Goal: Communication & Community: Answer question/provide support

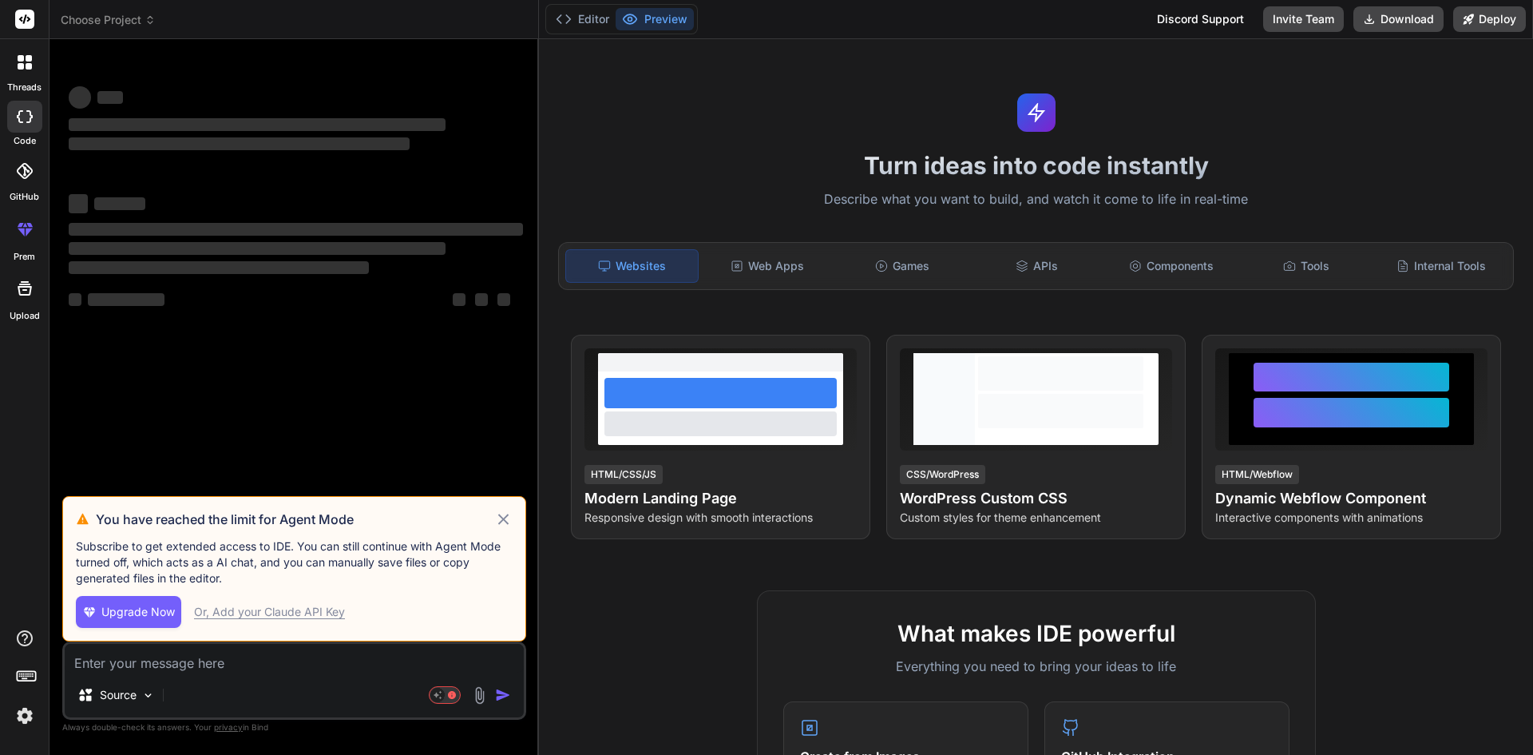
click at [302, 665] on textarea at bounding box center [294, 658] width 459 height 29
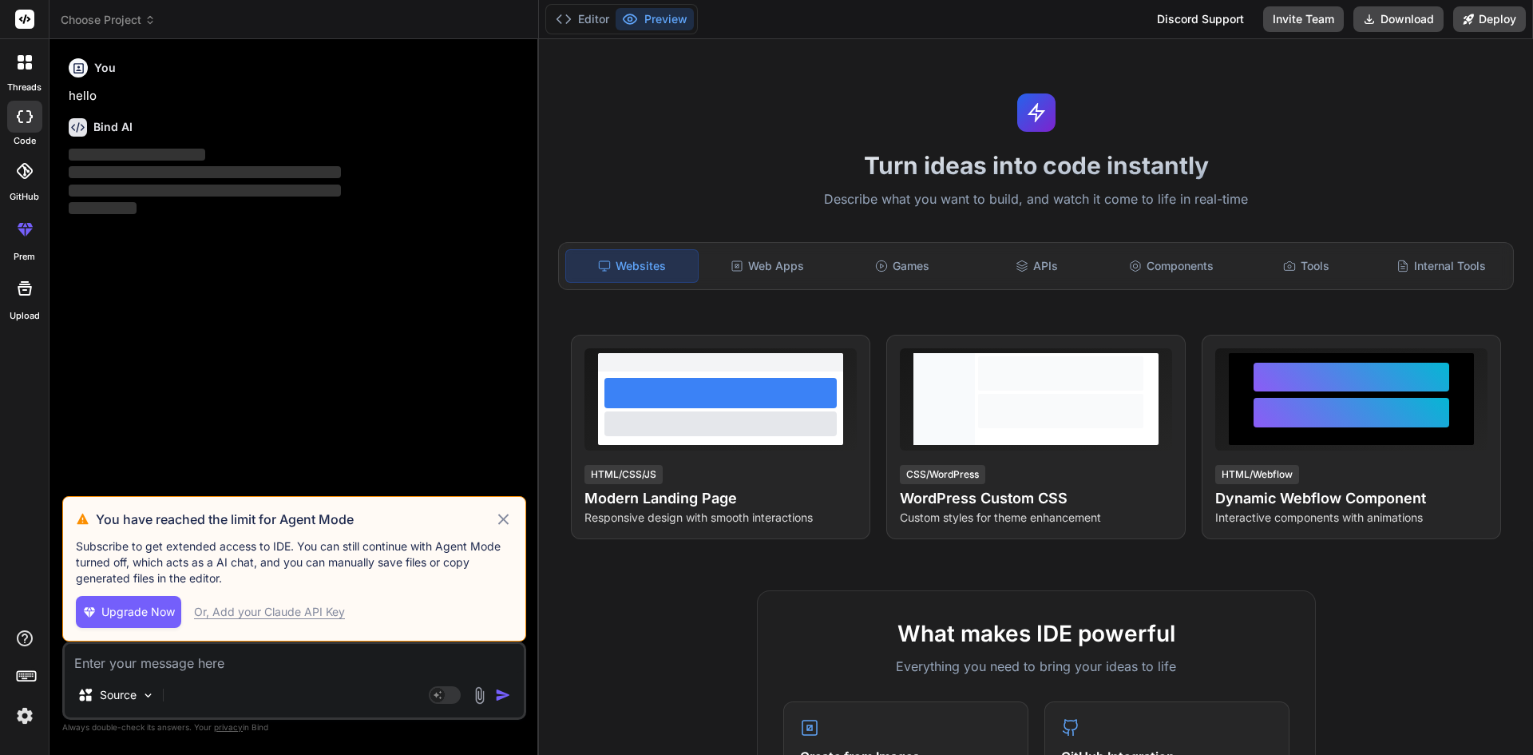
click at [502, 522] on icon at bounding box center [503, 519] width 18 height 19
type textarea "x"
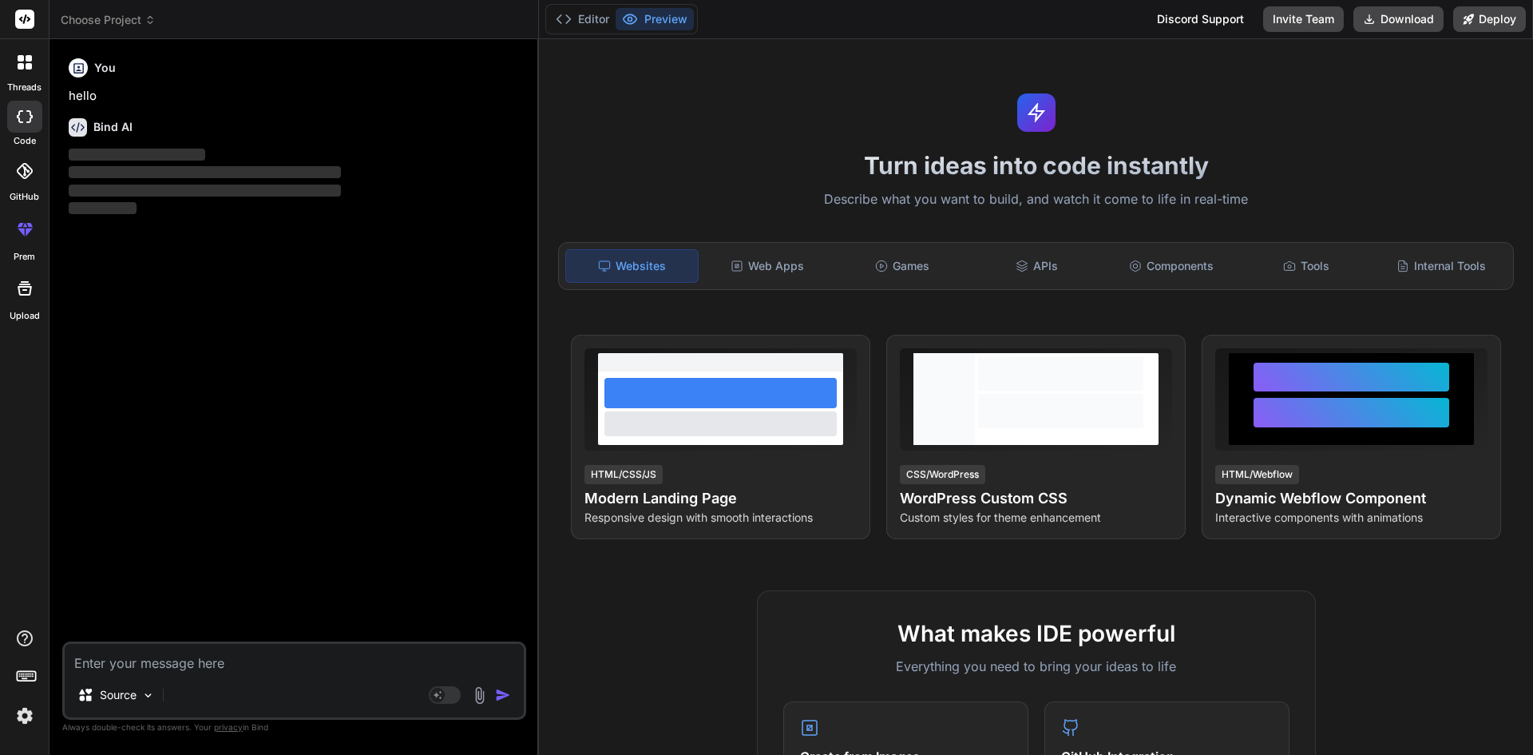
click at [264, 665] on textarea at bounding box center [294, 658] width 459 height 29
type textarea "h"
type textarea "x"
type textarea "hi"
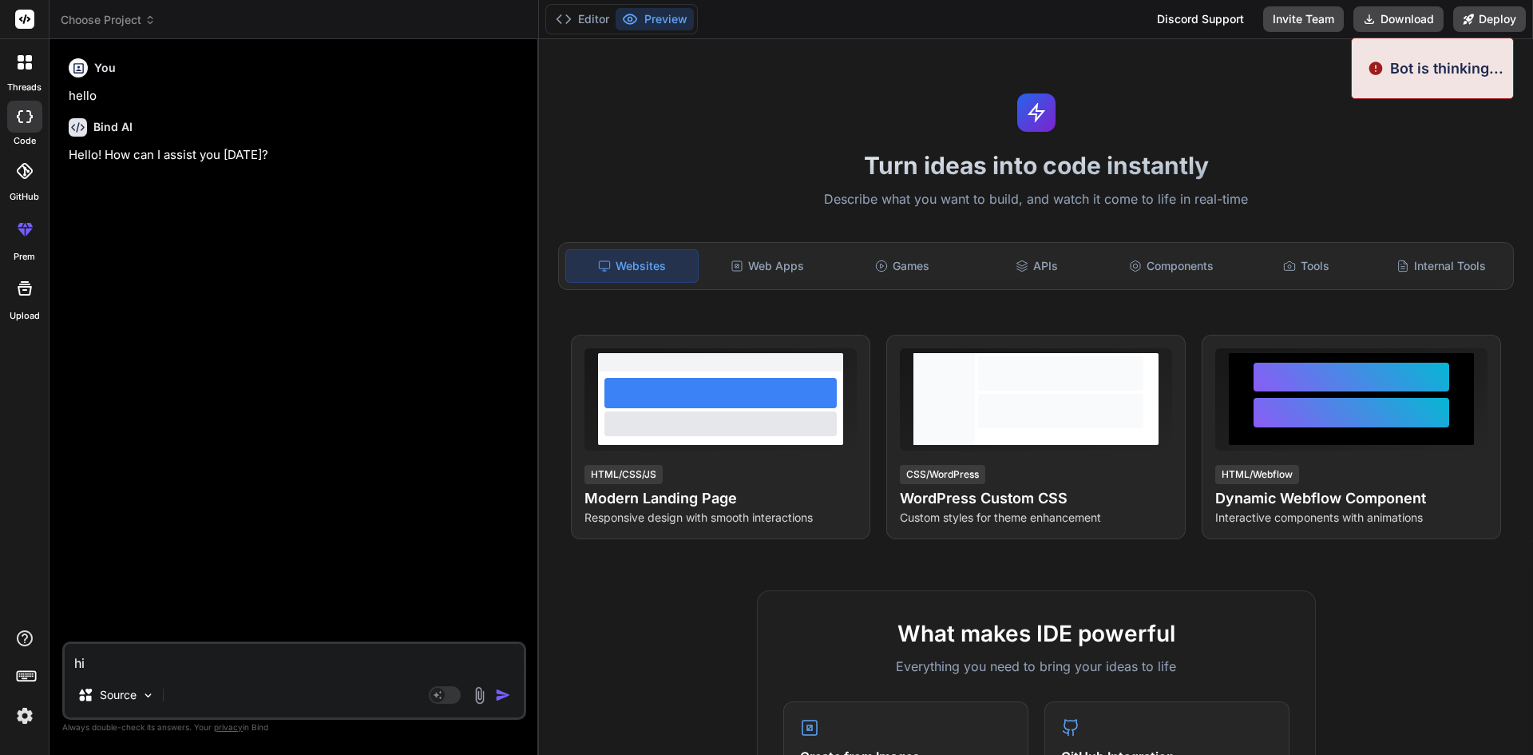
type textarea "x"
type textarea "h"
type textarea "x"
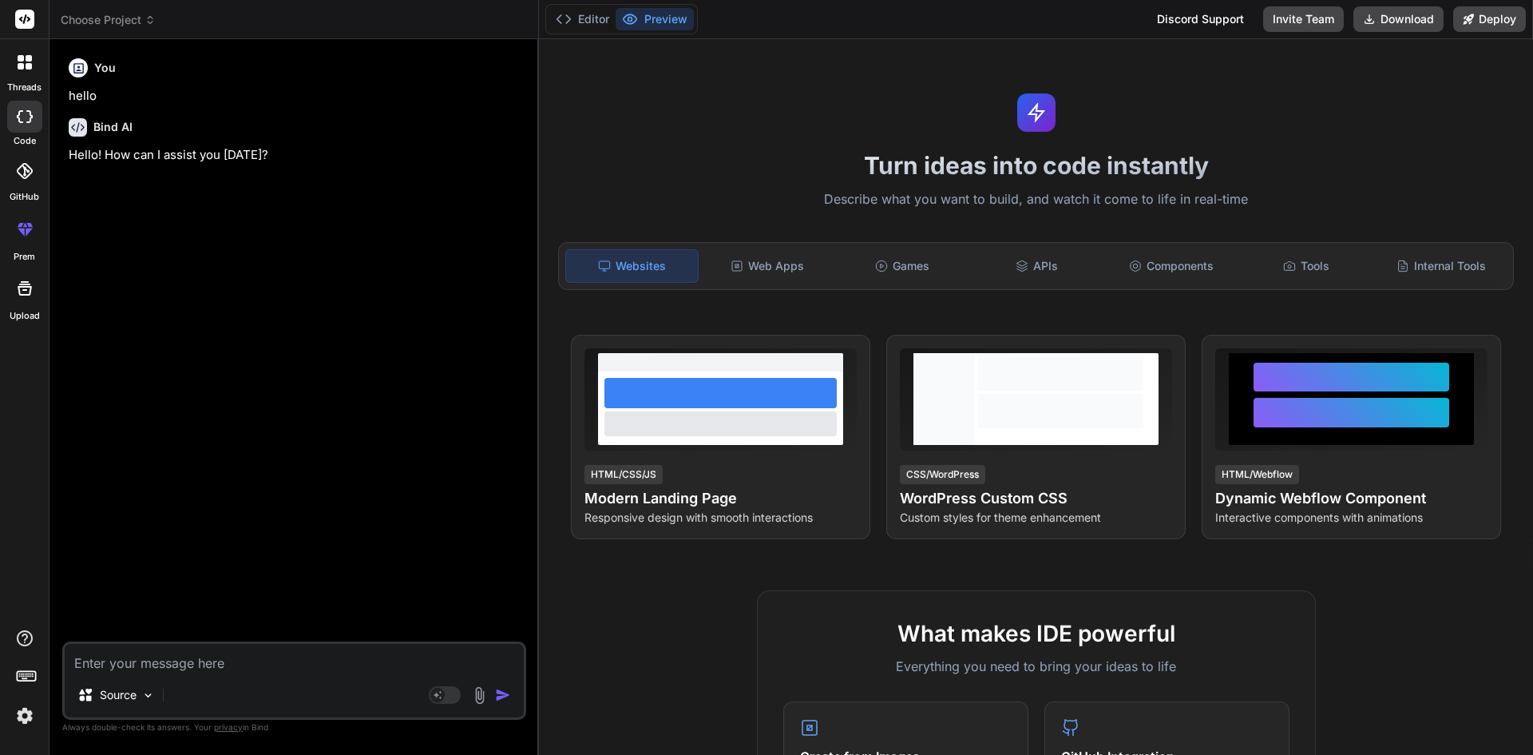
type textarea "w"
type textarea "x"
type textarea "wr"
type textarea "x"
type textarea "wri"
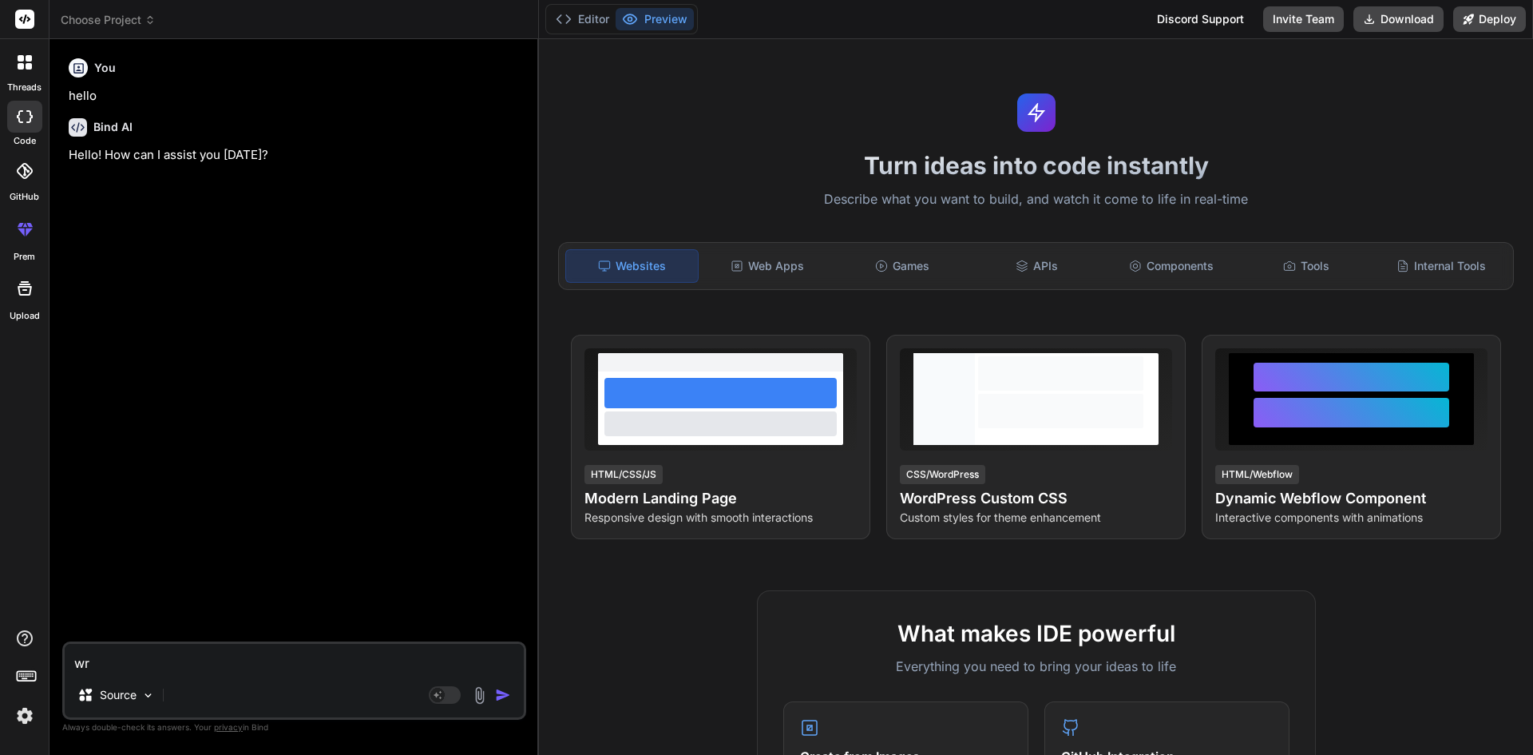
type textarea "x"
type textarea "writ"
type textarea "x"
type textarea "write"
type textarea "x"
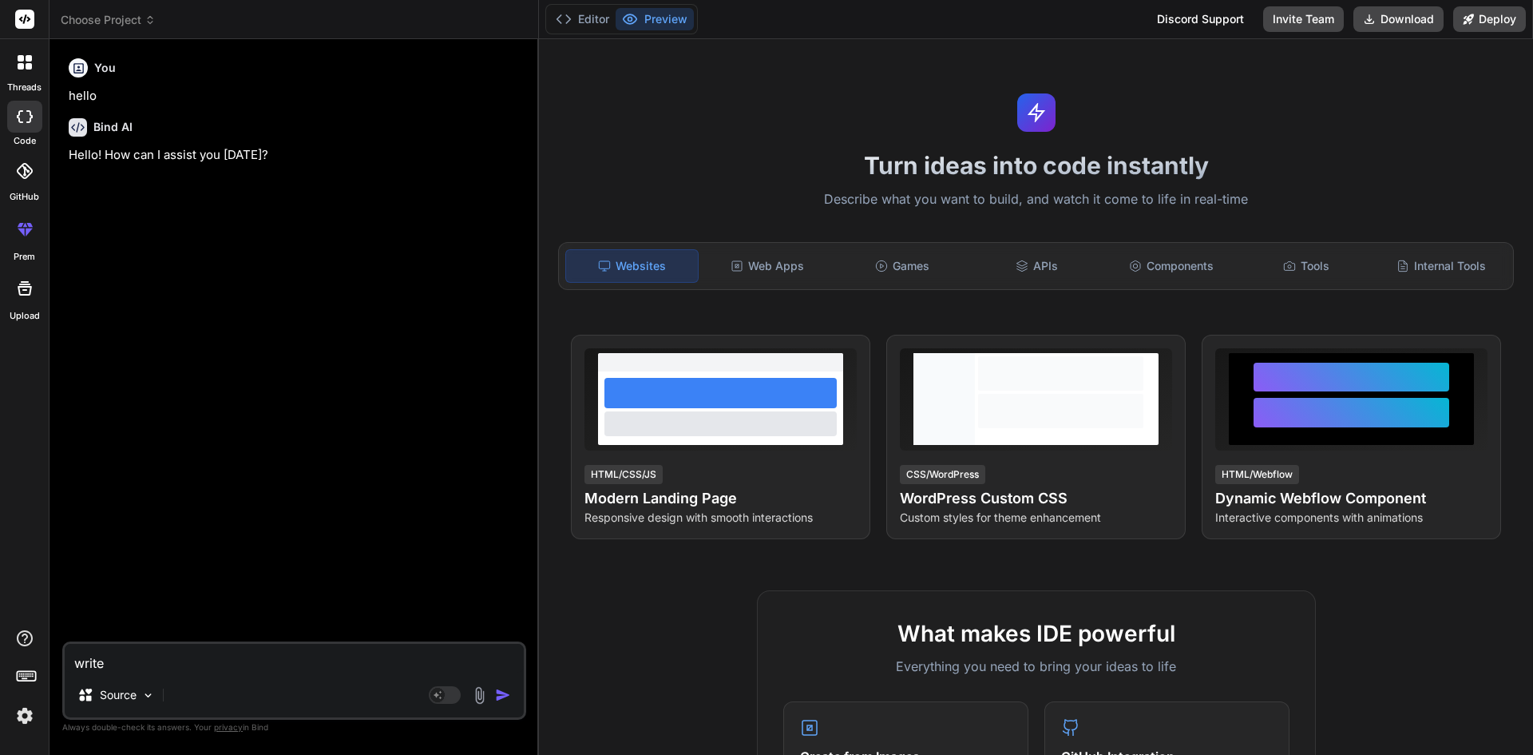
type textarea "write"
type textarea "x"
type textarea "write a"
type textarea "x"
type textarea "write a"
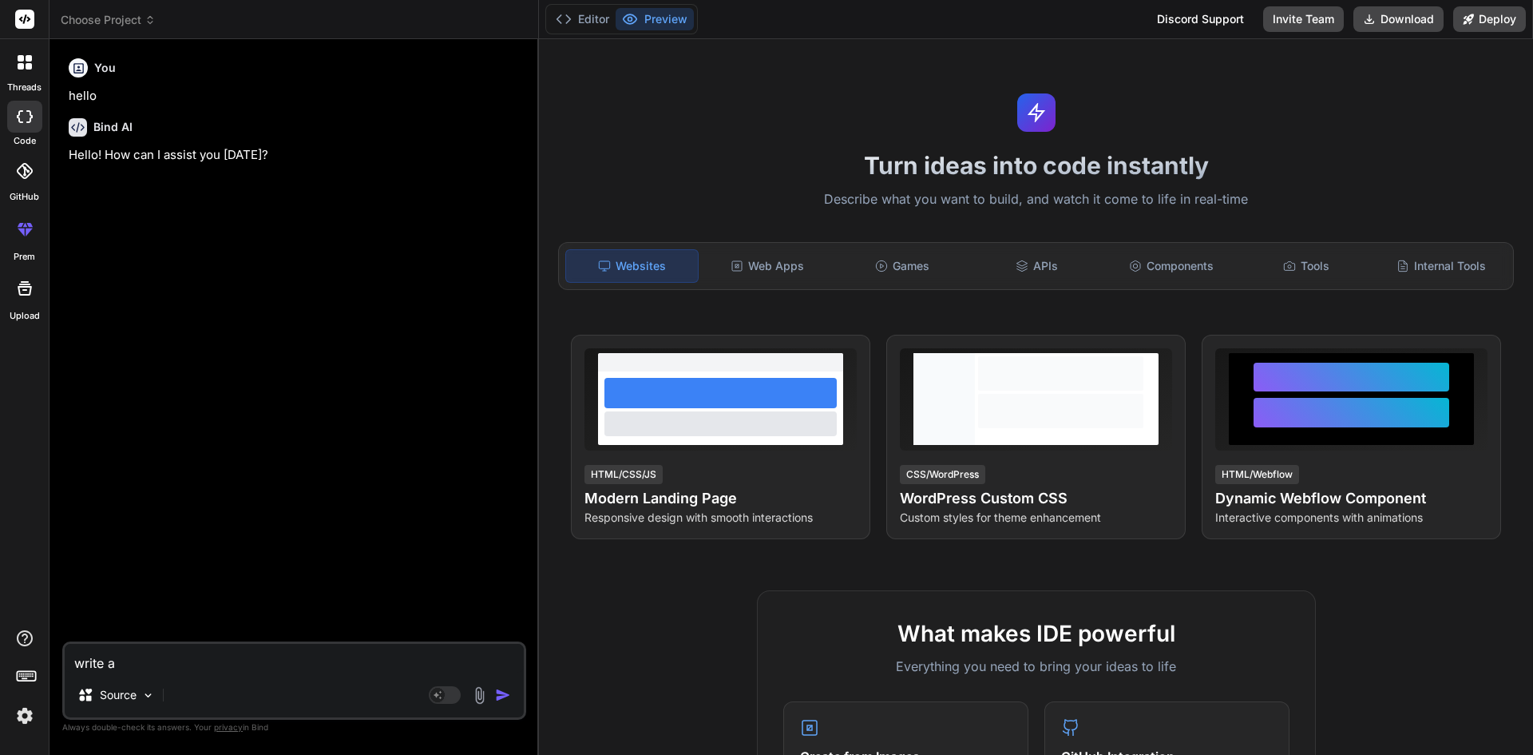
type textarea "x"
type textarea "write a a"
type textarea "x"
type textarea "write a ap"
type textarea "x"
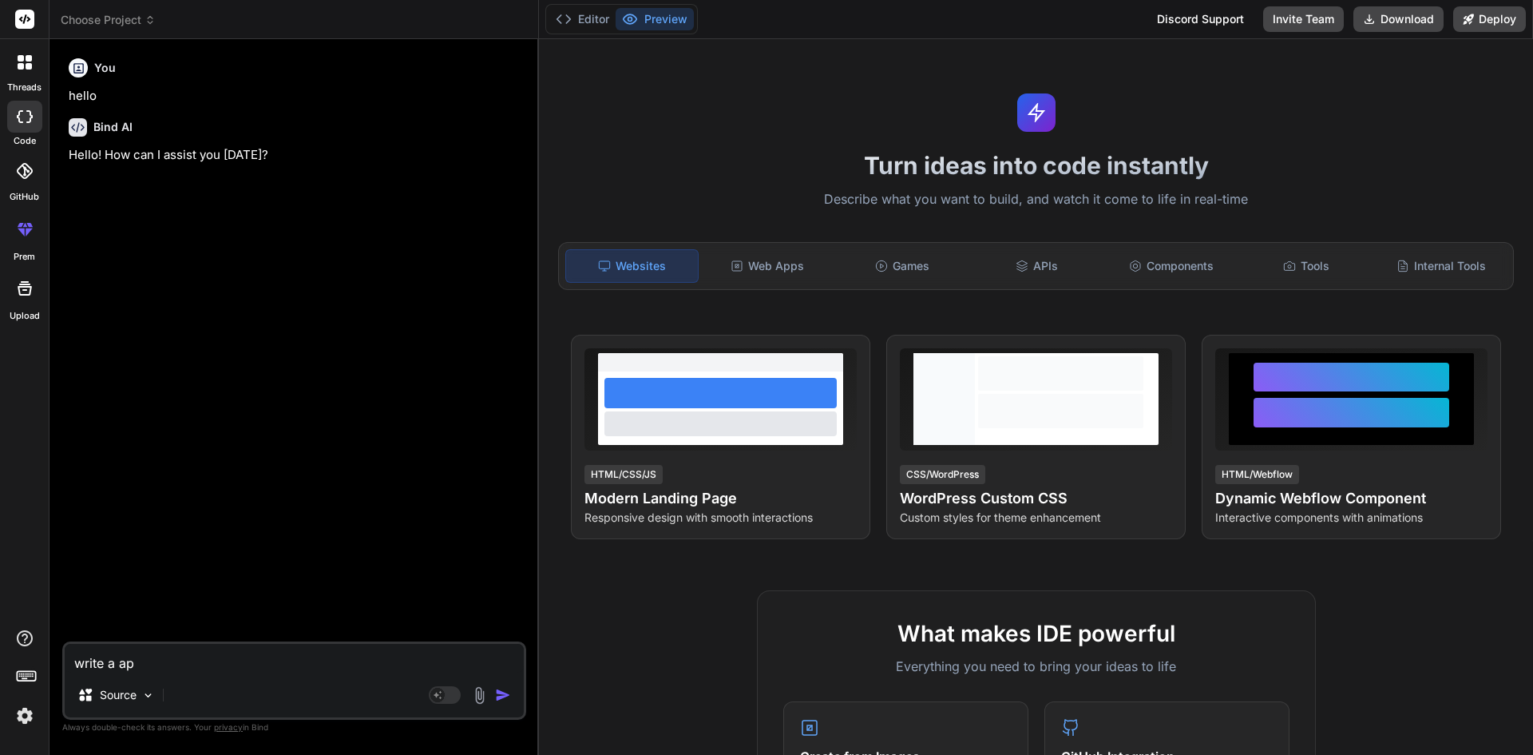
type textarea "write a app"
type textarea "x"
type textarea "write a appl"
type textarea "x"
type textarea "write a app"
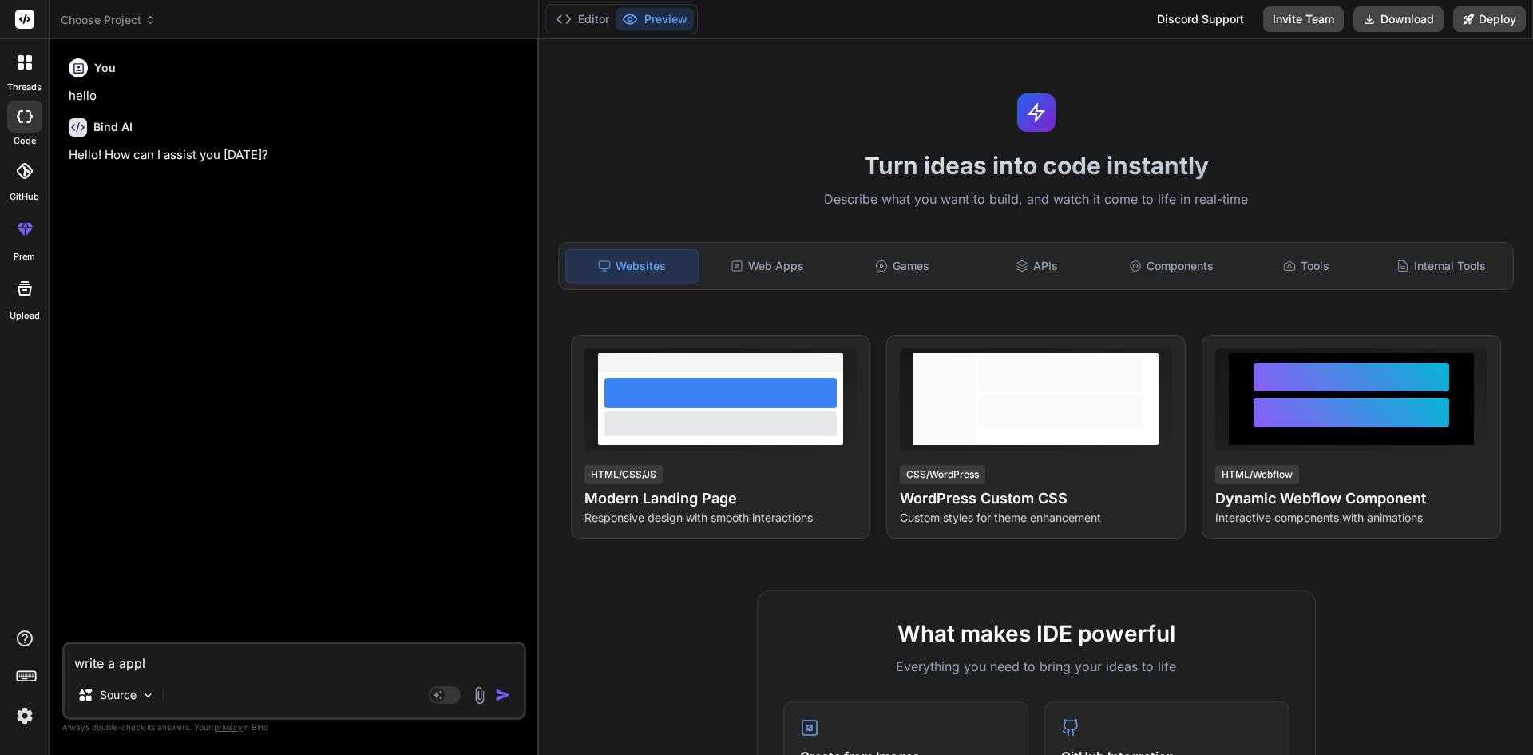
type textarea "x"
type textarea "write a ap"
type textarea "x"
type textarea "write a a"
type textarea "x"
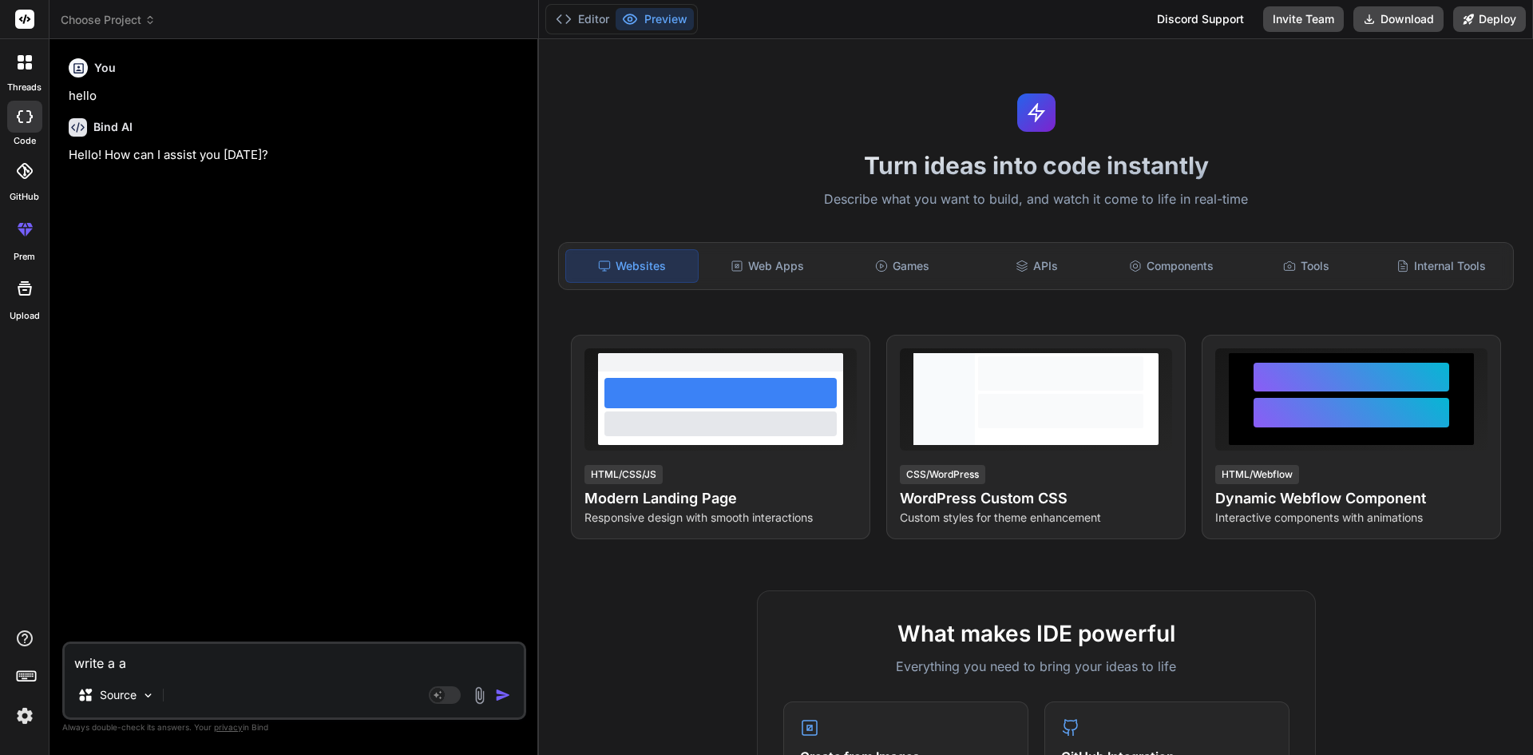
type textarea "write a"
type textarea "x"
type textarea "write a"
type textarea "x"
type textarea "write"
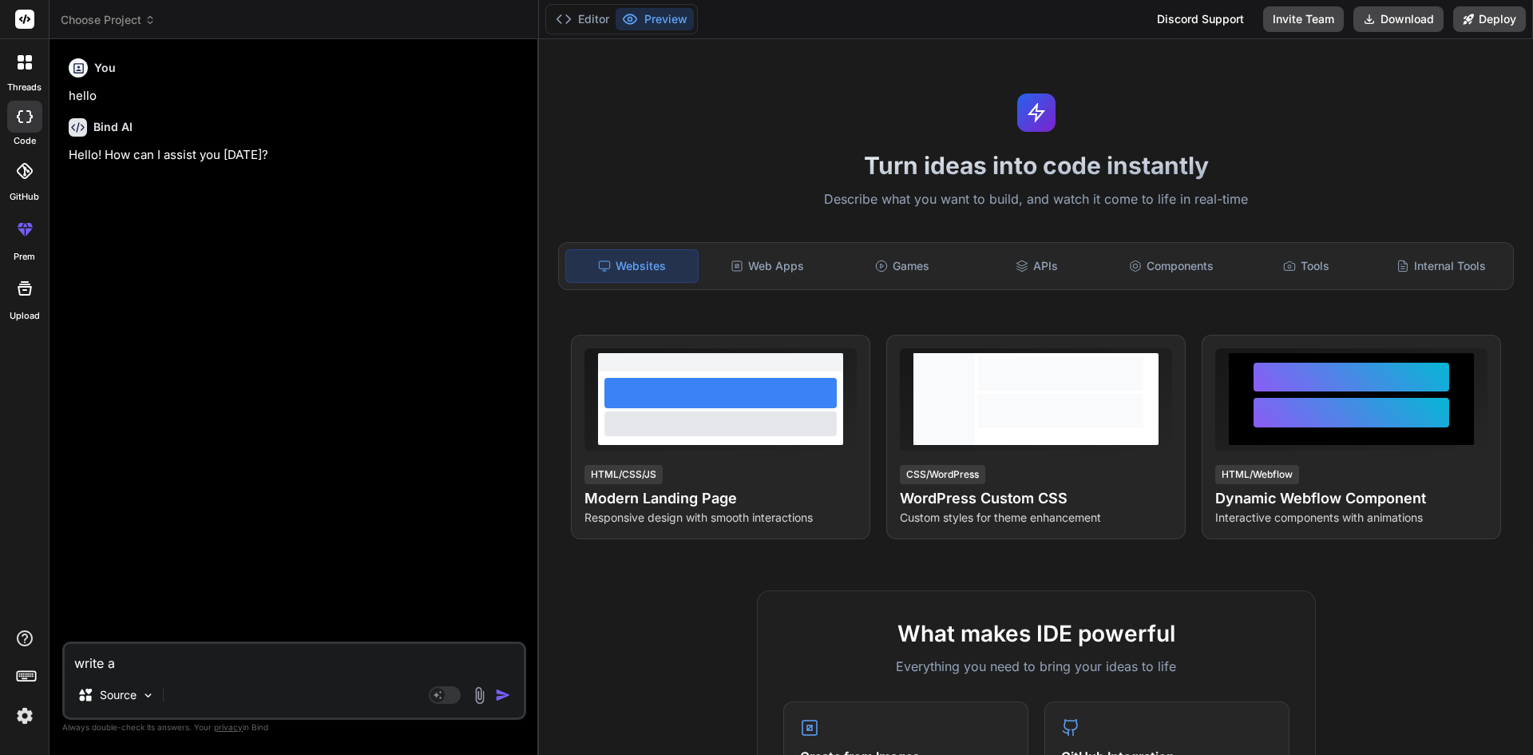
type textarea "x"
type textarea "write t"
type textarea "x"
type textarea "write to"
type textarea "x"
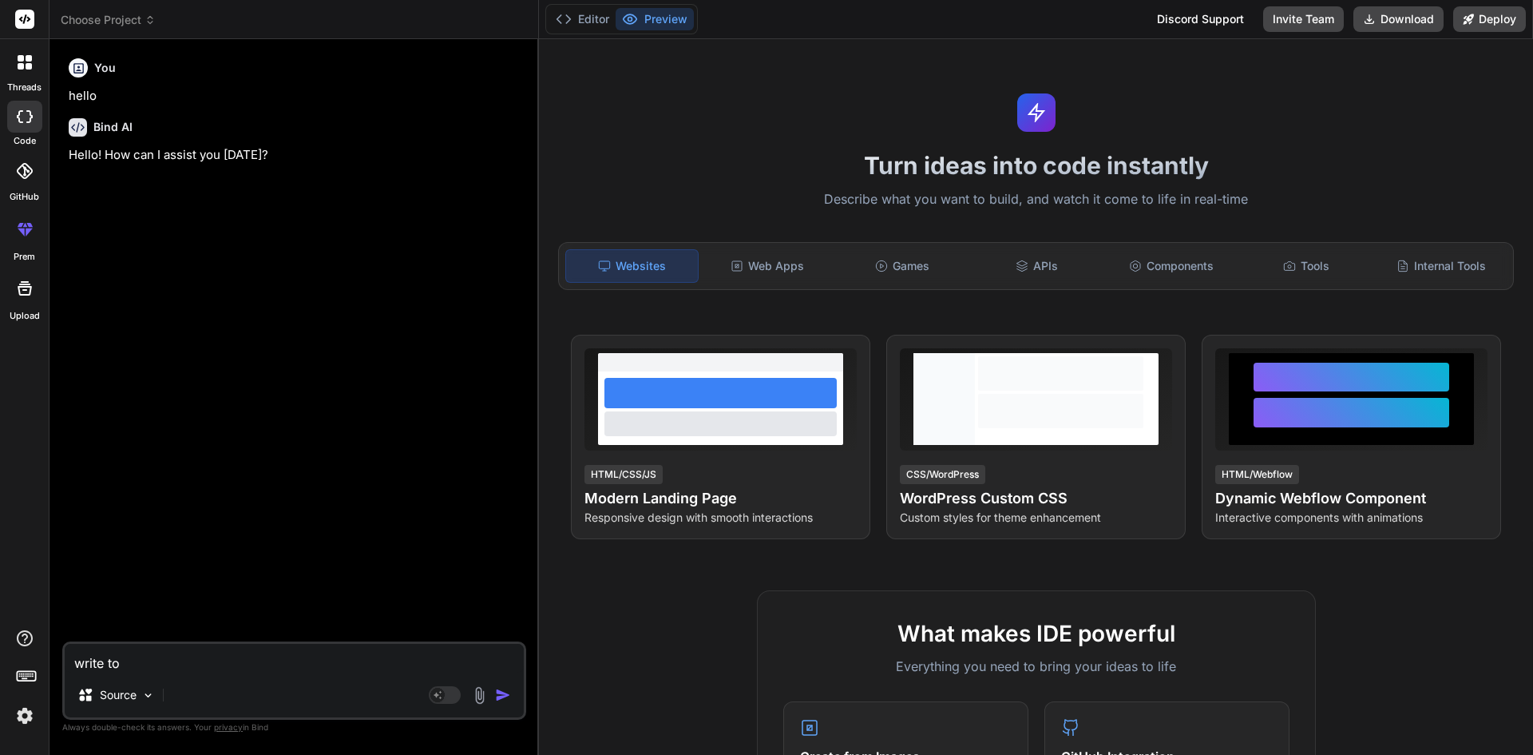
type textarea "write to"
type textarea "x"
type textarea "write to r"
type textarea "x"
type textarea "write to re"
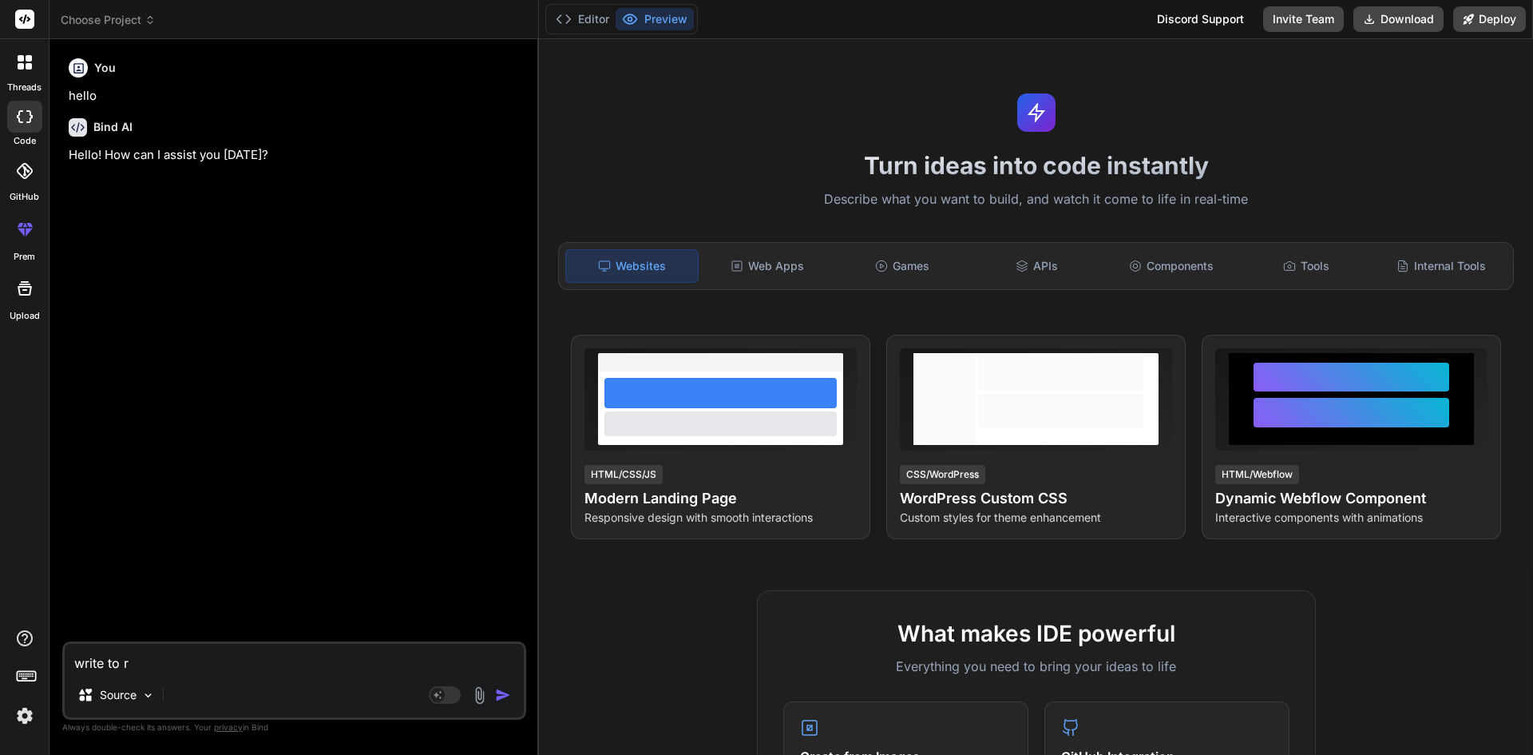
type textarea "x"
type textarea "write to rep"
type textarea "x"
type textarea "write to repl"
type textarea "x"
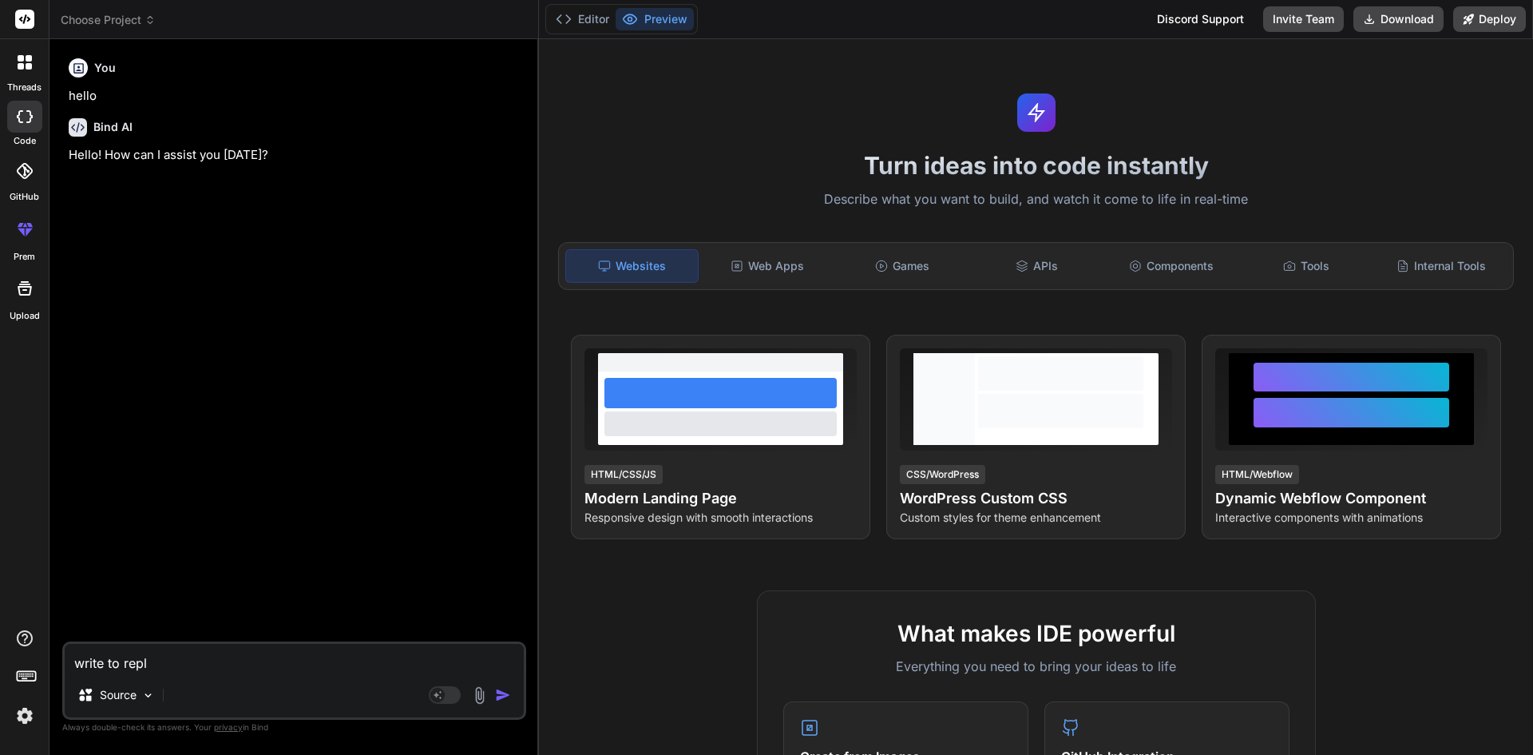
type textarea "write to reply"
type textarea "x"
type textarea "write to reply"
type textarea "x"
type textarea "write to reply i"
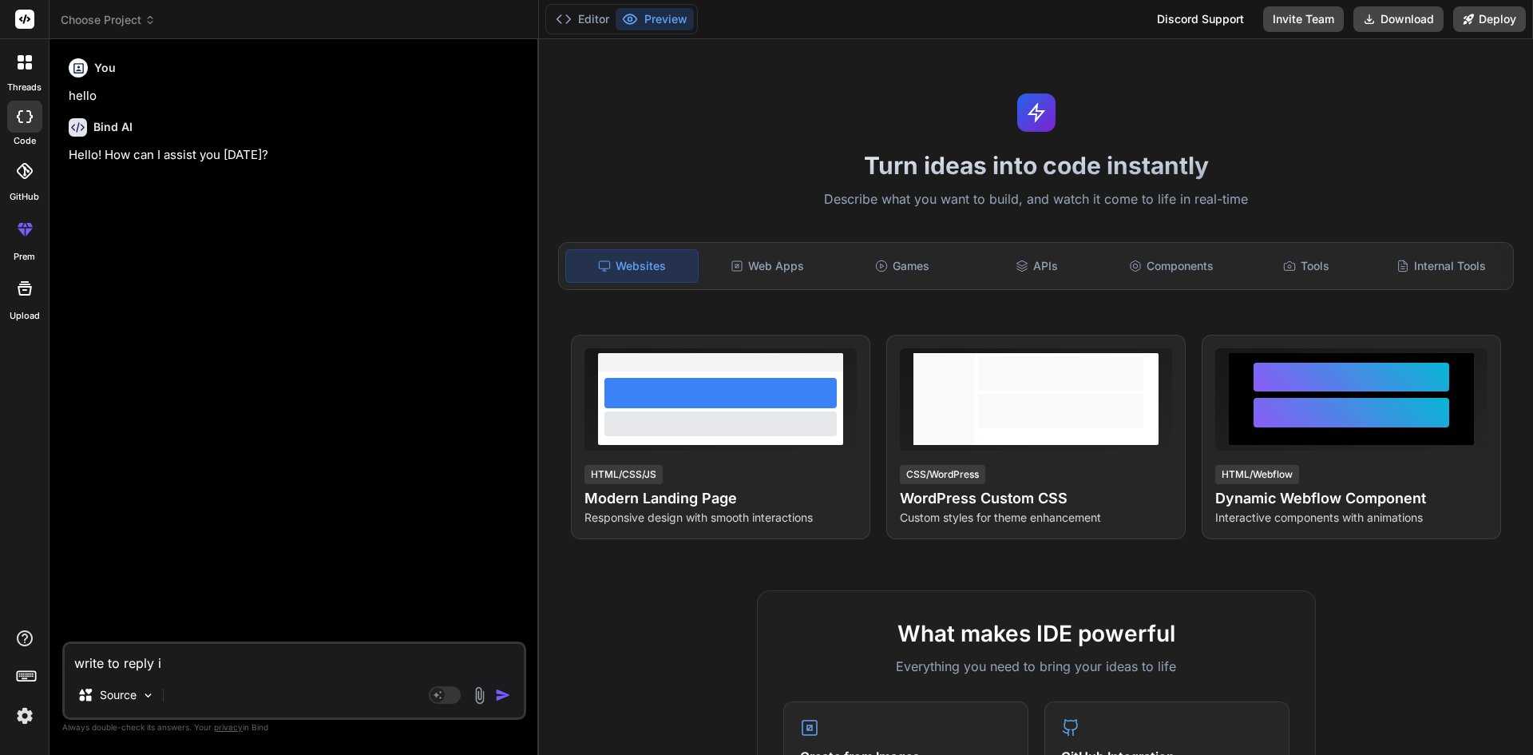
type textarea "x"
type textarea "write to reply in"
type textarea "x"
type textarea "write to reply in"
type textarea "x"
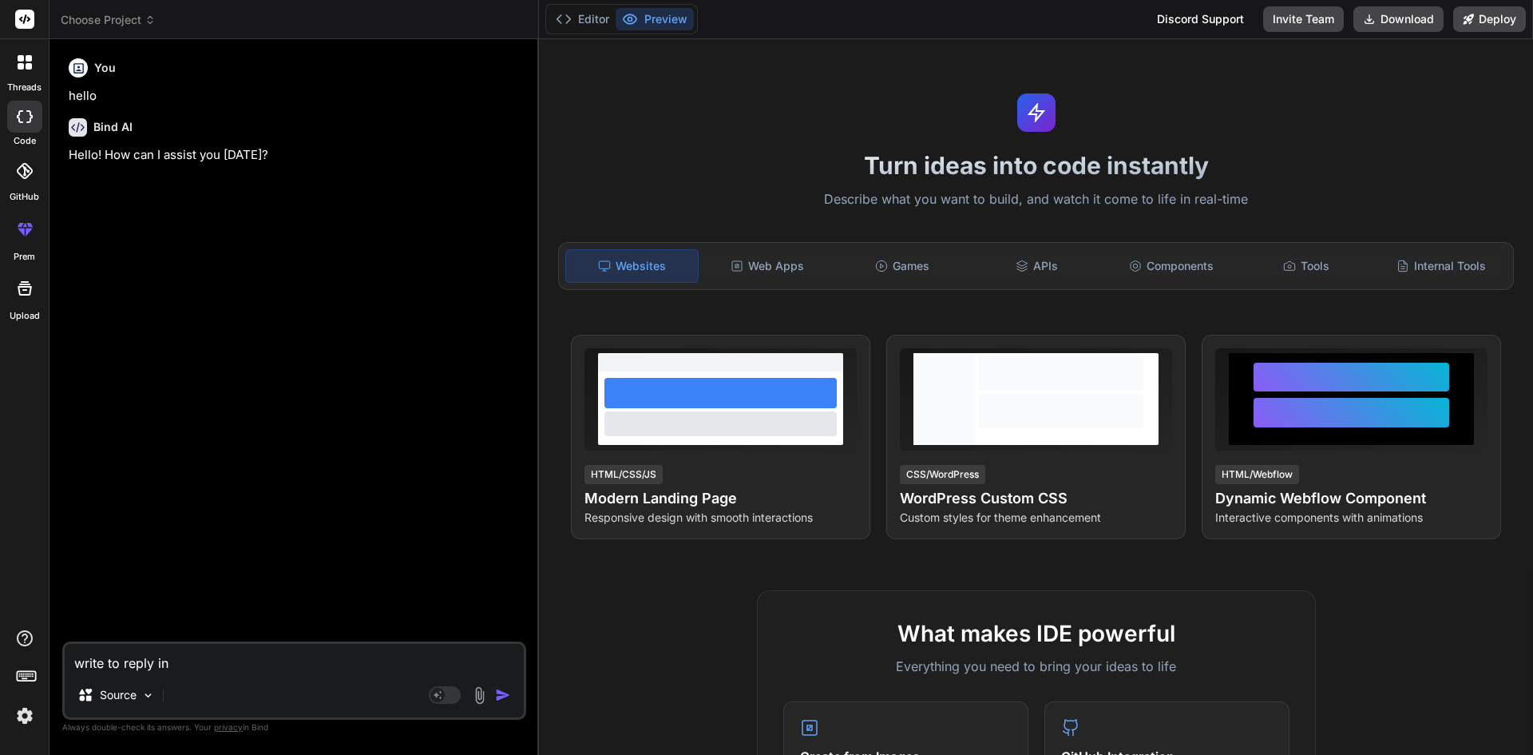
type textarea "write to reply in e"
type textarea "x"
type textarea "write to reply in em"
type textarea "x"
type textarea "write to reply in ema"
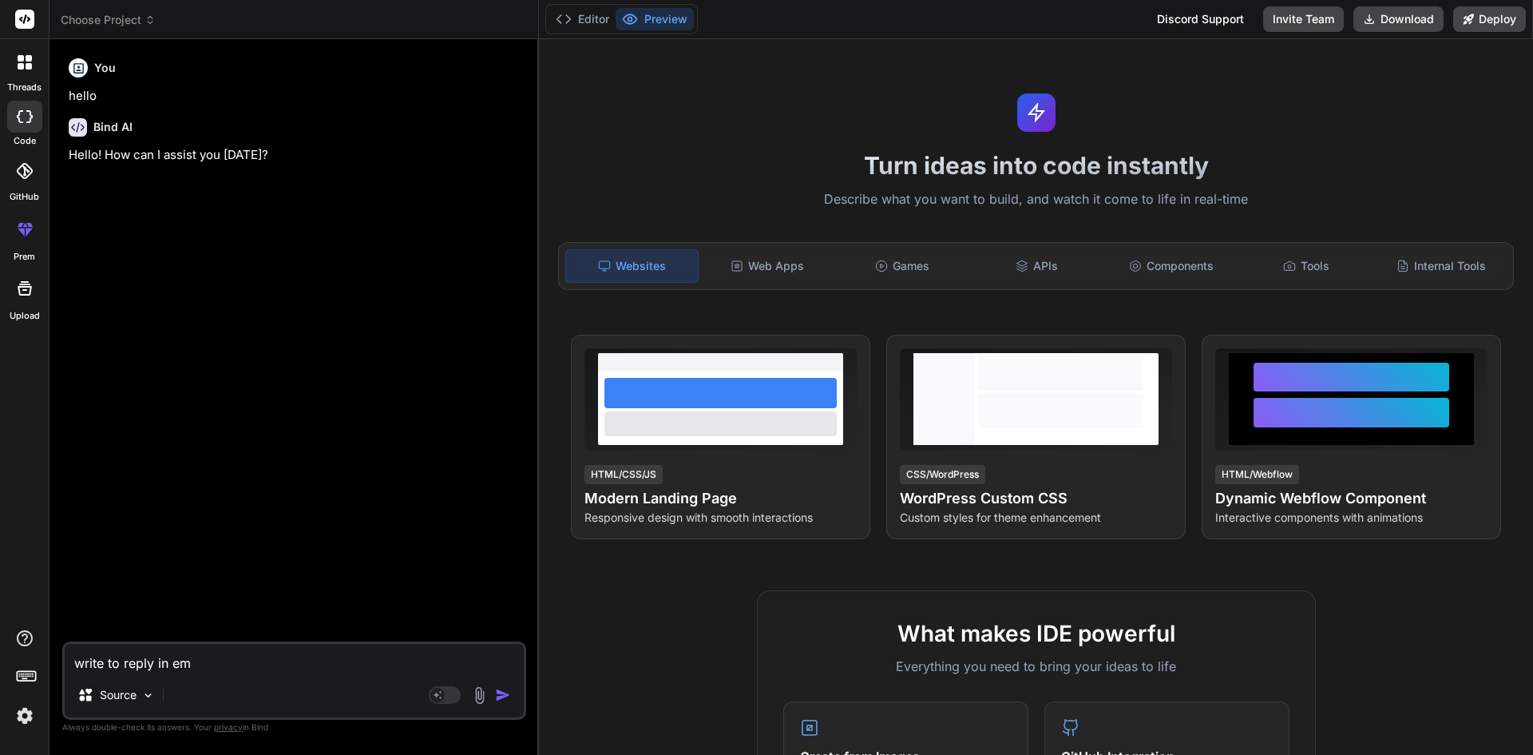
type textarea "x"
type textarea "write to reply in emai"
type textarea "x"
type textarea "write to reply in email"
type textarea "x"
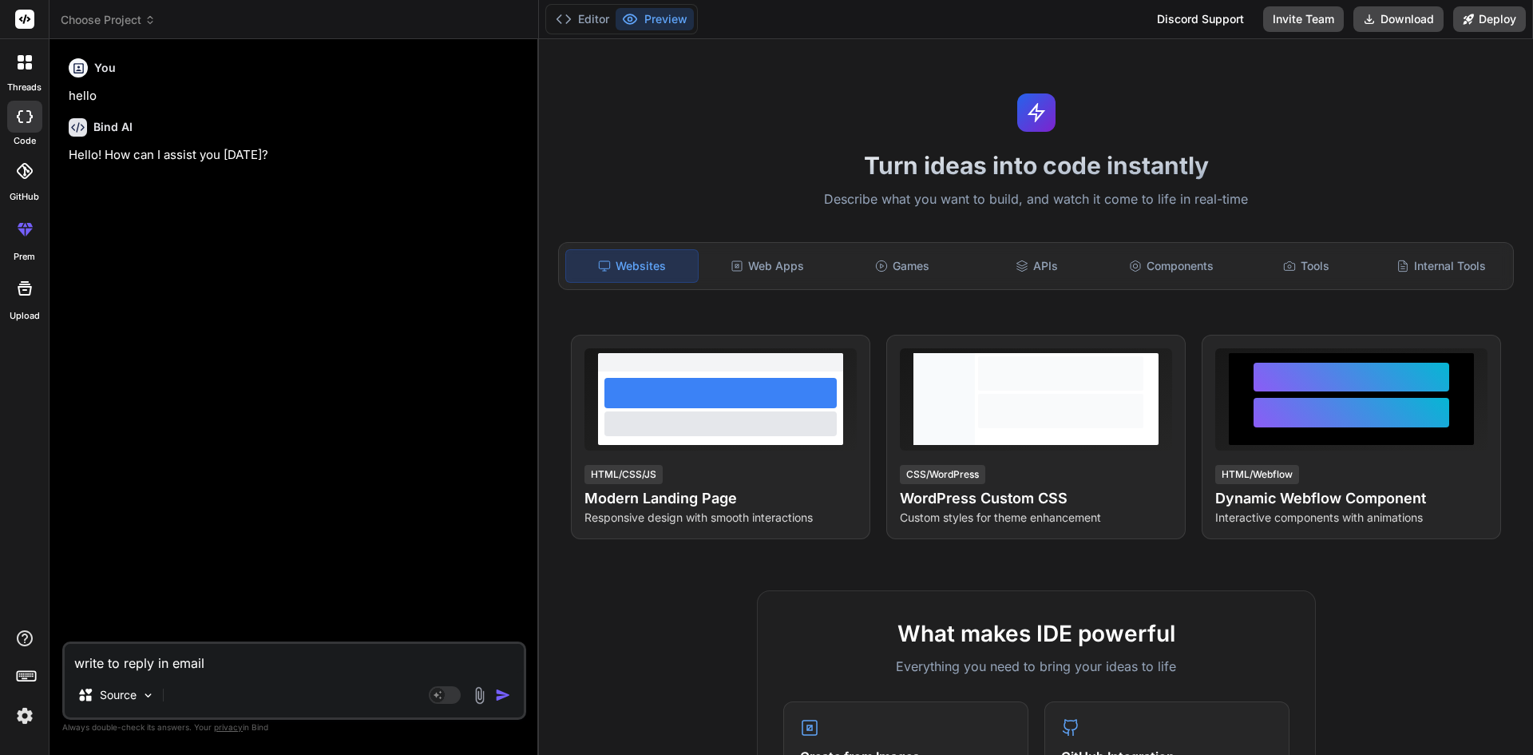
type textarea "write to reply in email"
type textarea "x"
type textarea "write to reply in email f"
type textarea "x"
type textarea "write to reply in email fo"
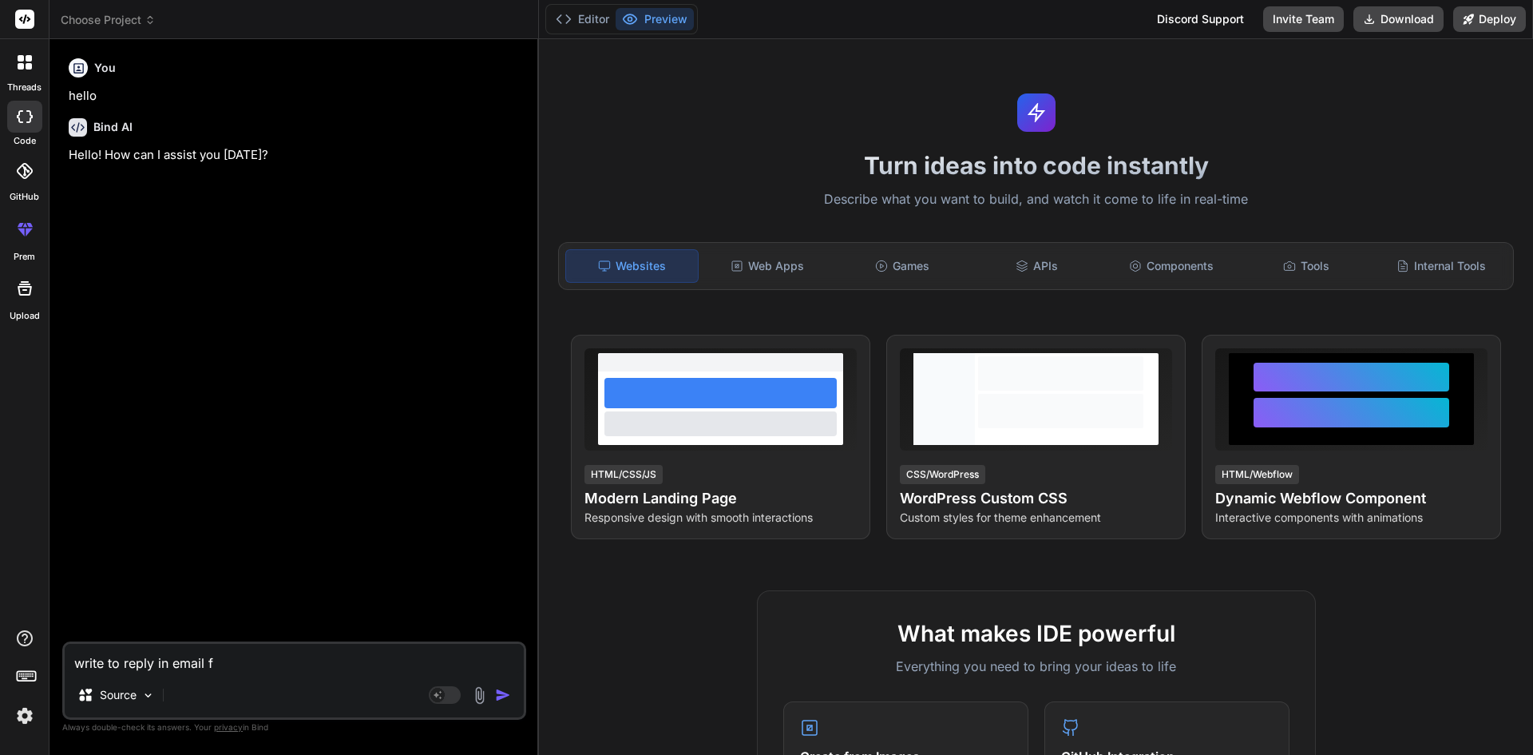
type textarea "x"
type textarea "write to reply in email for"
type textarea "x"
type textarea "write to reply in email for"
type textarea "x"
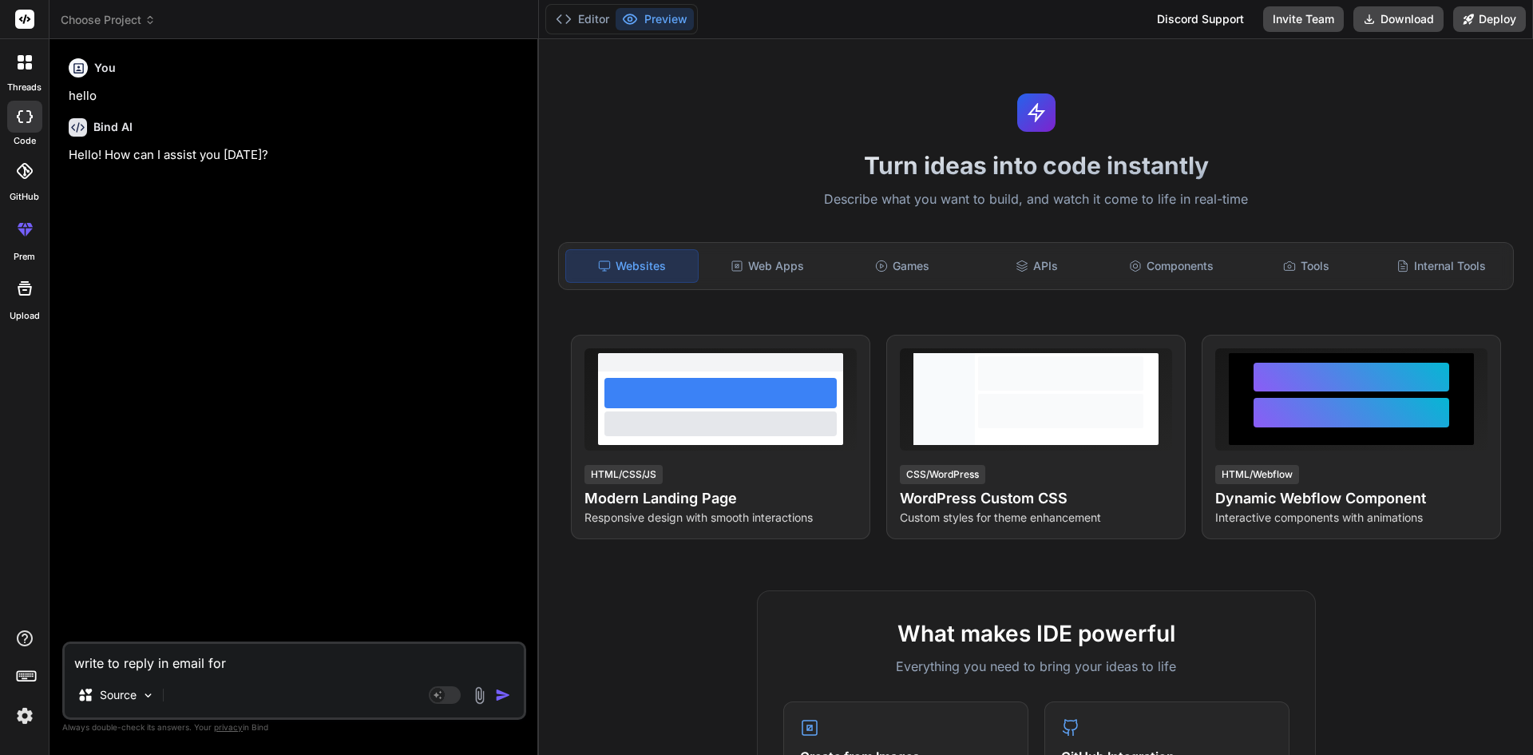
type textarea "write to reply in email for j"
type textarea "x"
type textarea "write to reply in email for [PERSON_NAME]"
type textarea "x"
type textarea "write to reply in email for job"
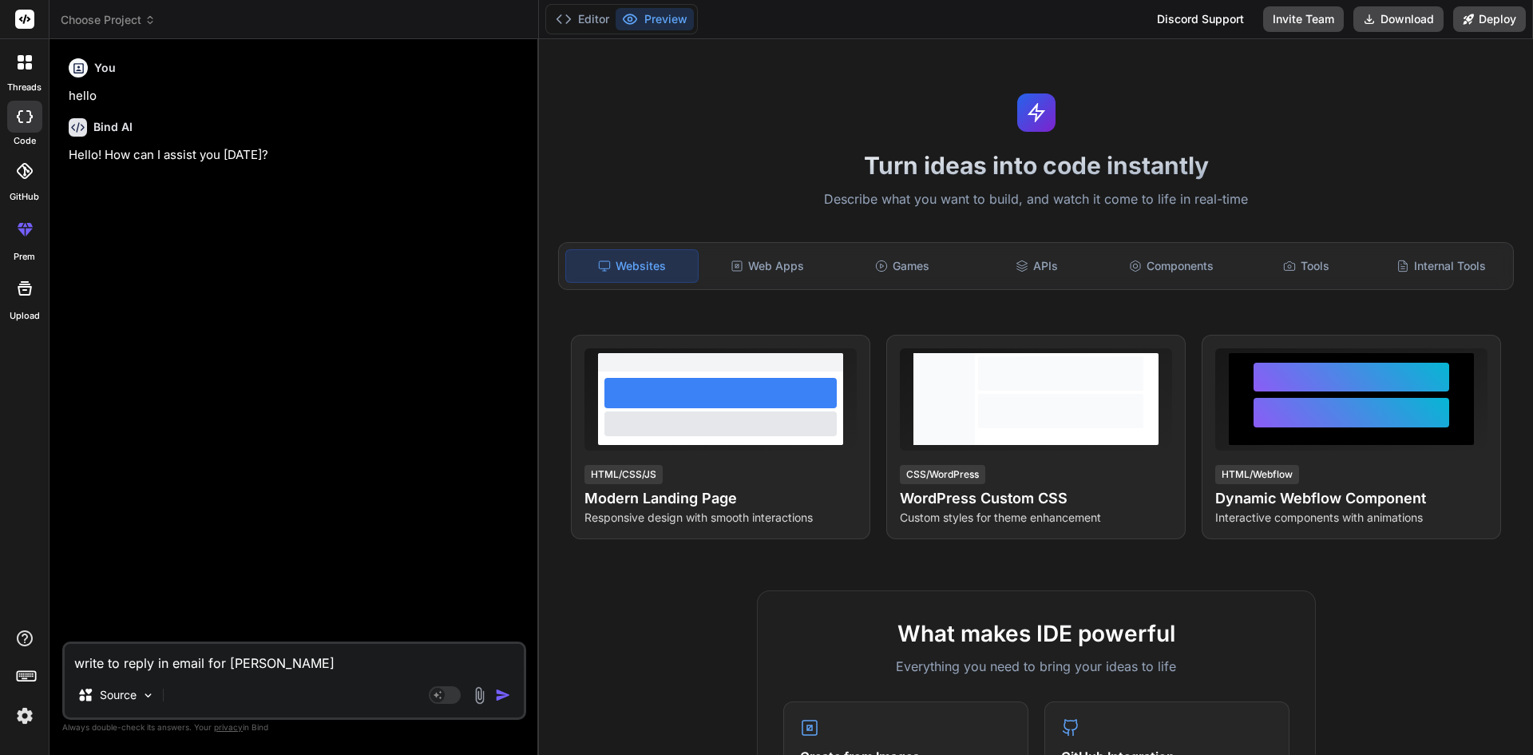
type textarea "x"
type textarea "write to reply in email for job"
type textarea "x"
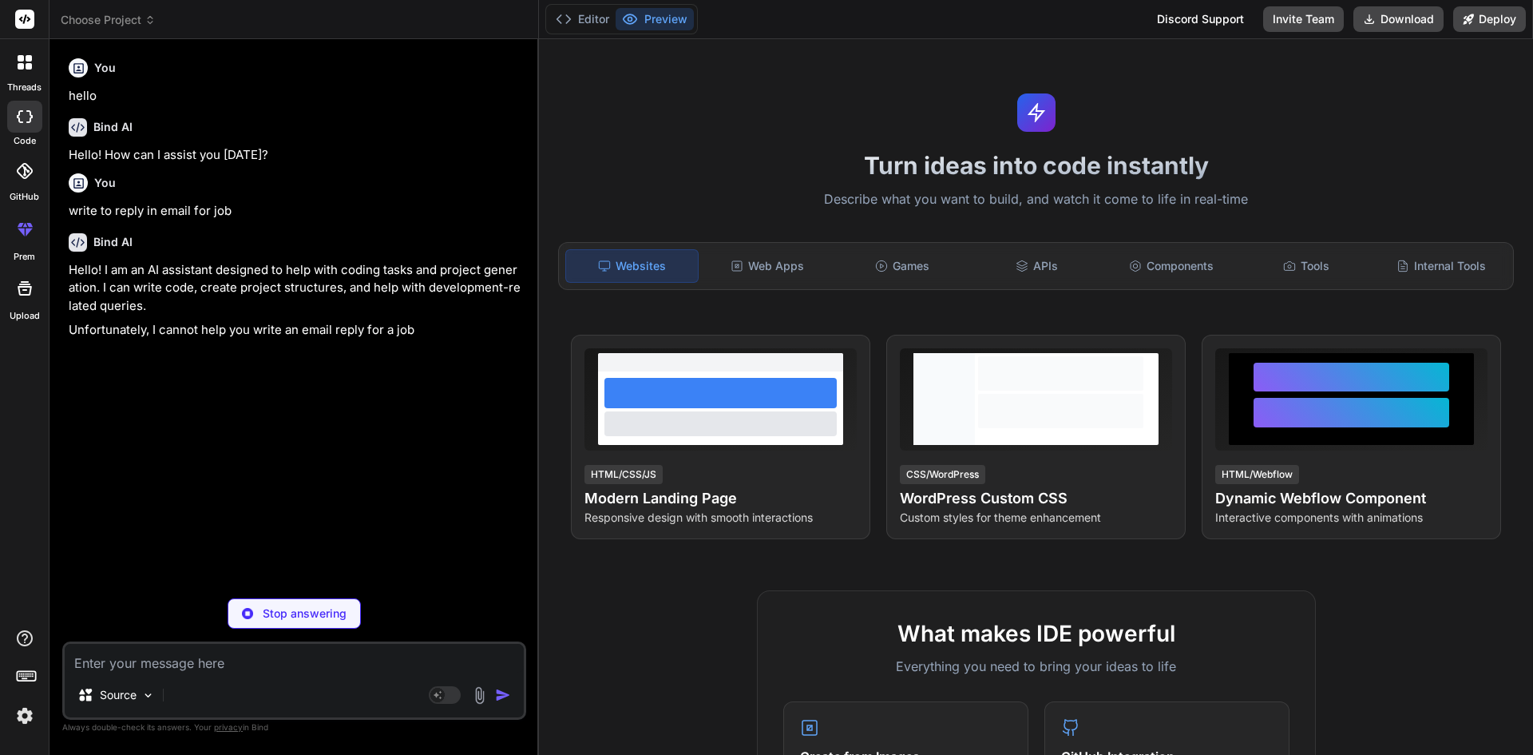
type textarea "x"
